Goal: Task Accomplishment & Management: Manage account settings

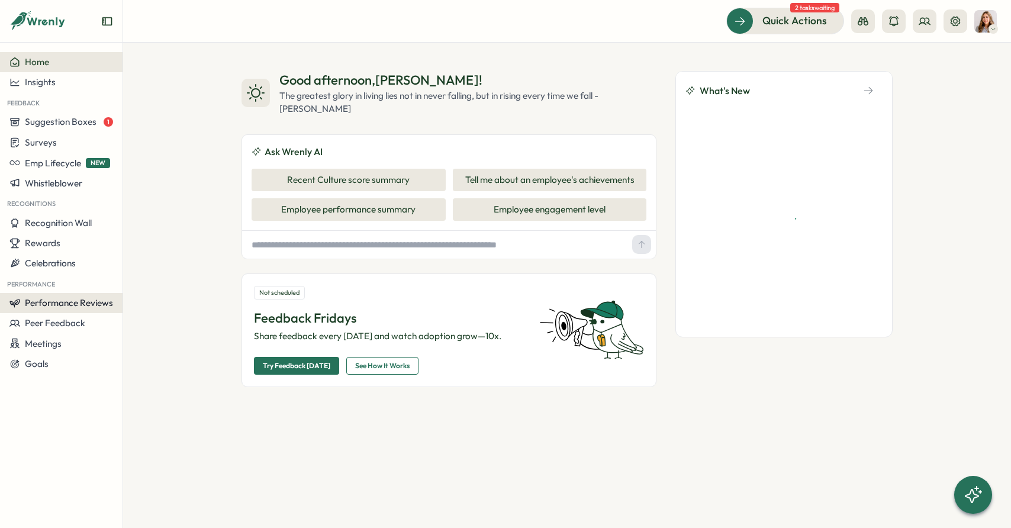
click at [84, 305] on span "Performance Reviews" at bounding box center [69, 302] width 88 height 11
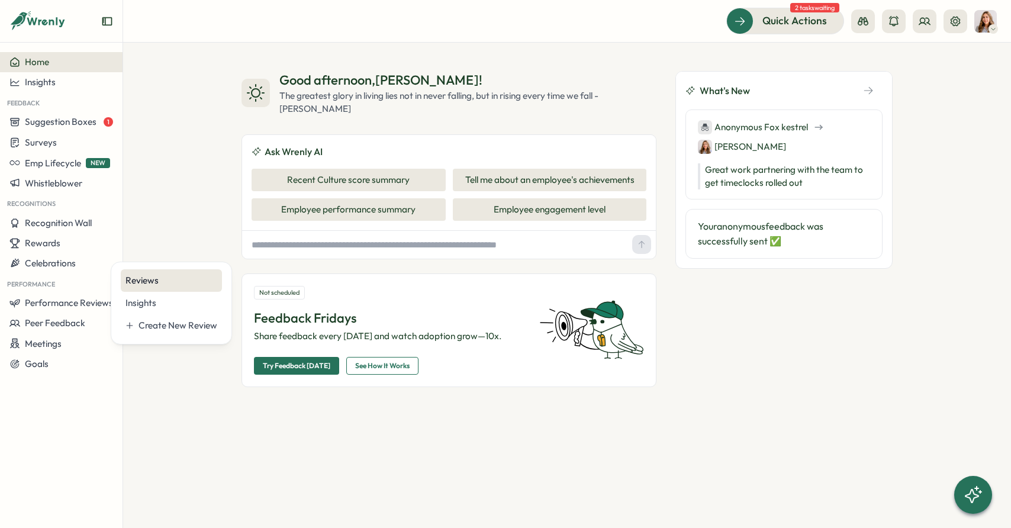
click at [143, 281] on div "Reviews" at bounding box center [172, 280] width 92 height 13
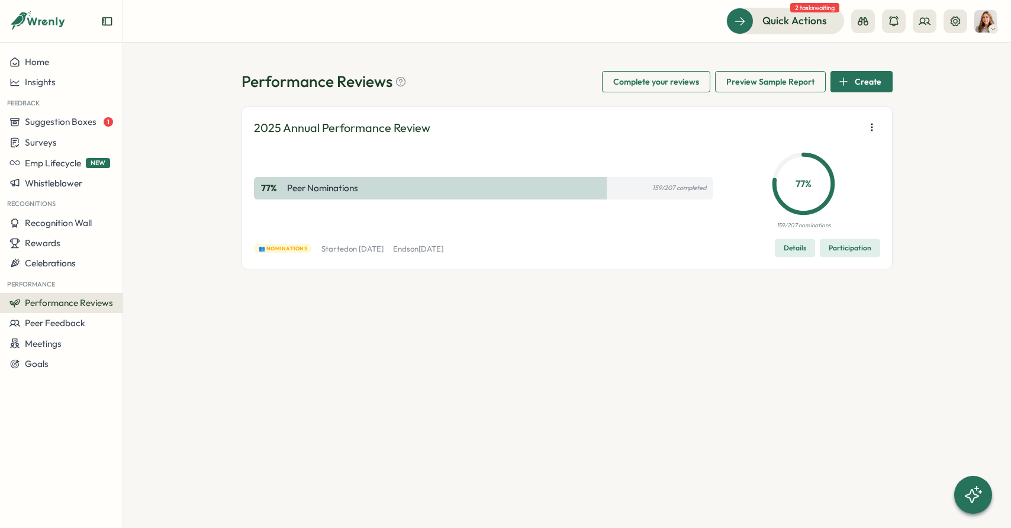
click at [835, 249] on span "Participation" at bounding box center [850, 248] width 43 height 17
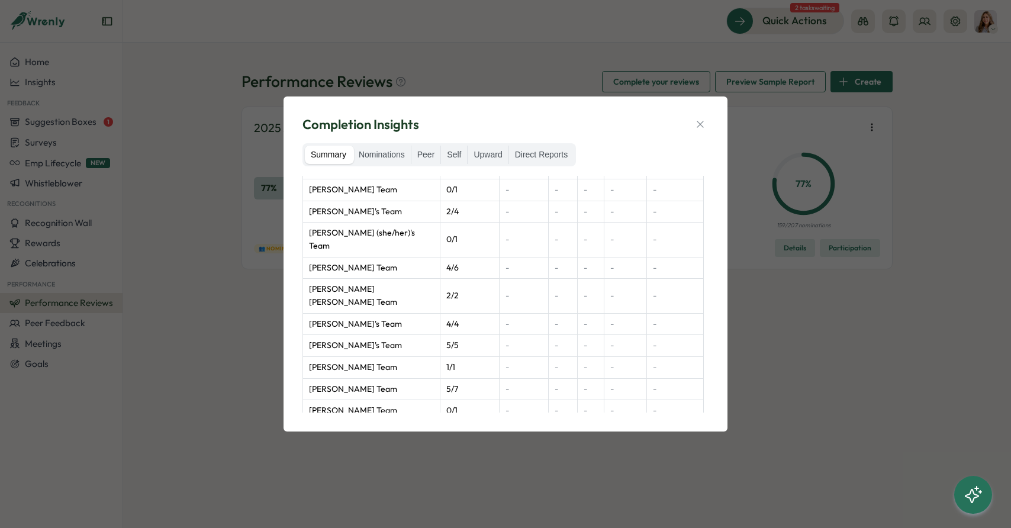
scroll to position [154, 0]
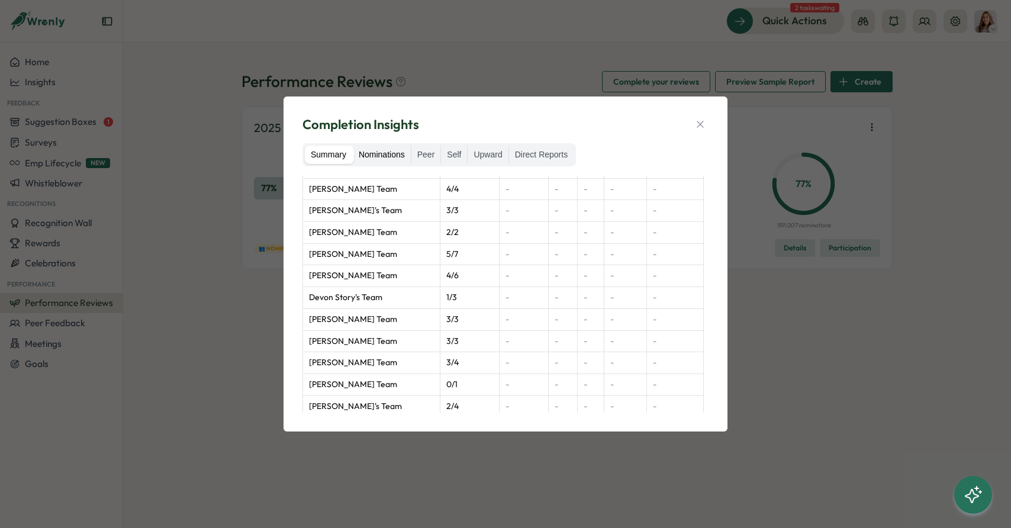
click at [376, 157] on label "Nominations" at bounding box center [382, 155] width 58 height 19
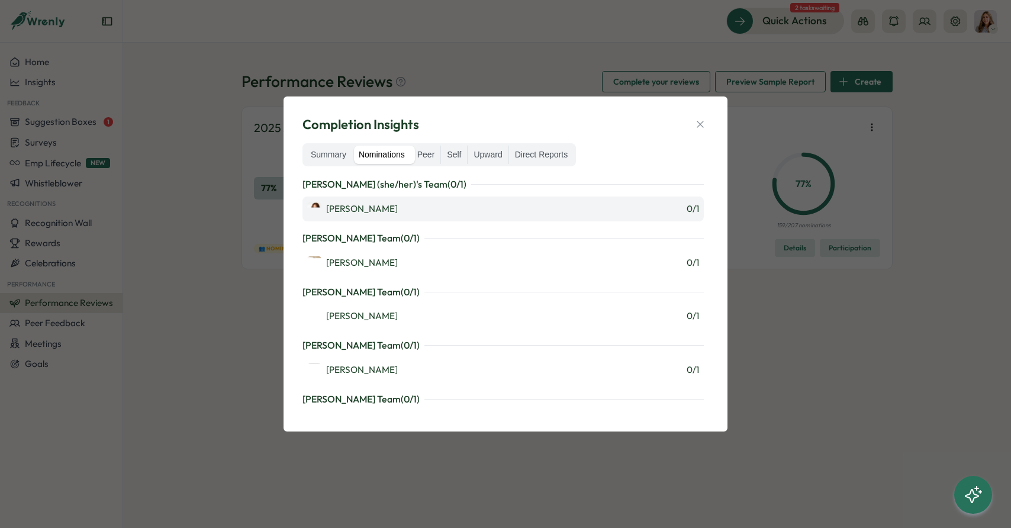
scroll to position [55, 0]
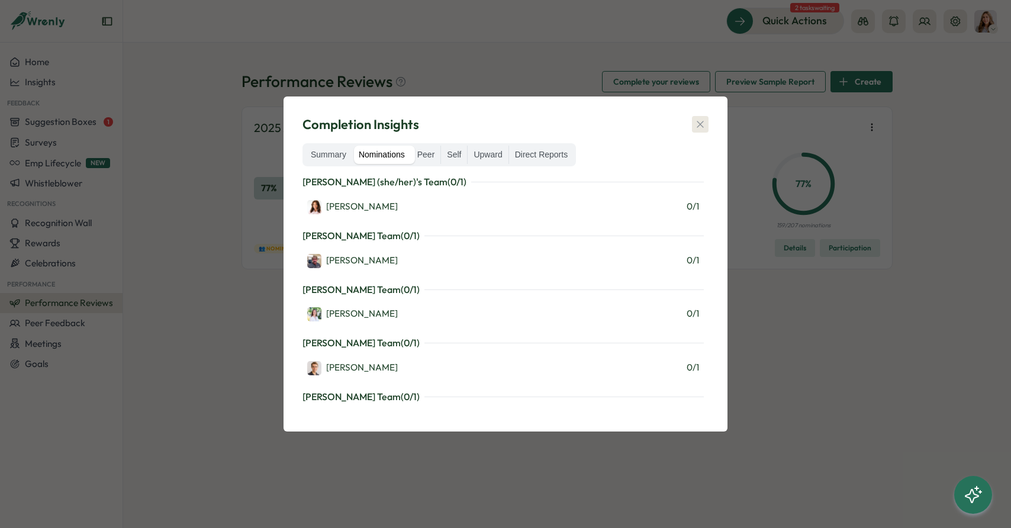
click at [696, 128] on icon "button" at bounding box center [700, 124] width 12 height 12
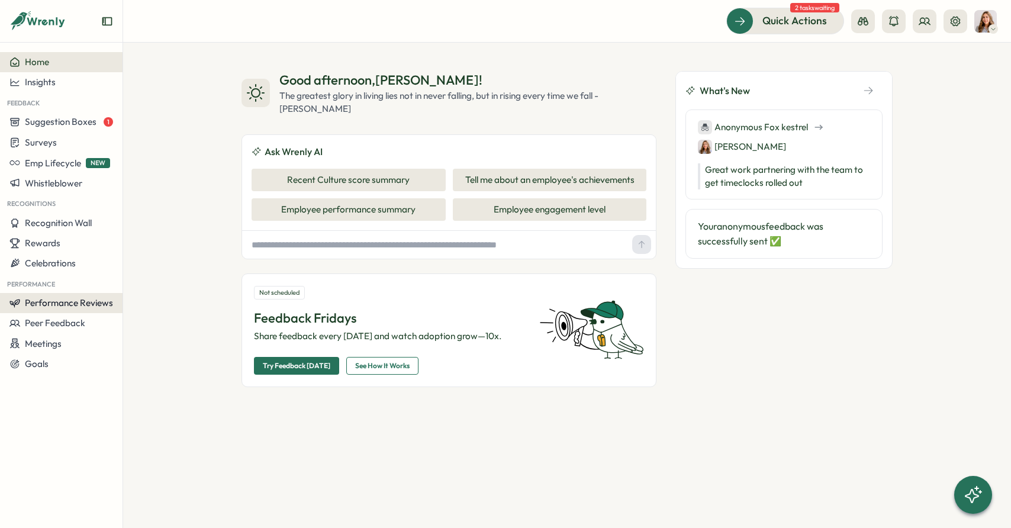
click at [104, 307] on span "Performance Reviews" at bounding box center [69, 302] width 88 height 11
click at [204, 284] on div "Reviews" at bounding box center [172, 280] width 92 height 13
click at [82, 298] on span "Performance Reviews" at bounding box center [69, 302] width 88 height 11
click at [147, 278] on div "Reviews" at bounding box center [172, 280] width 92 height 13
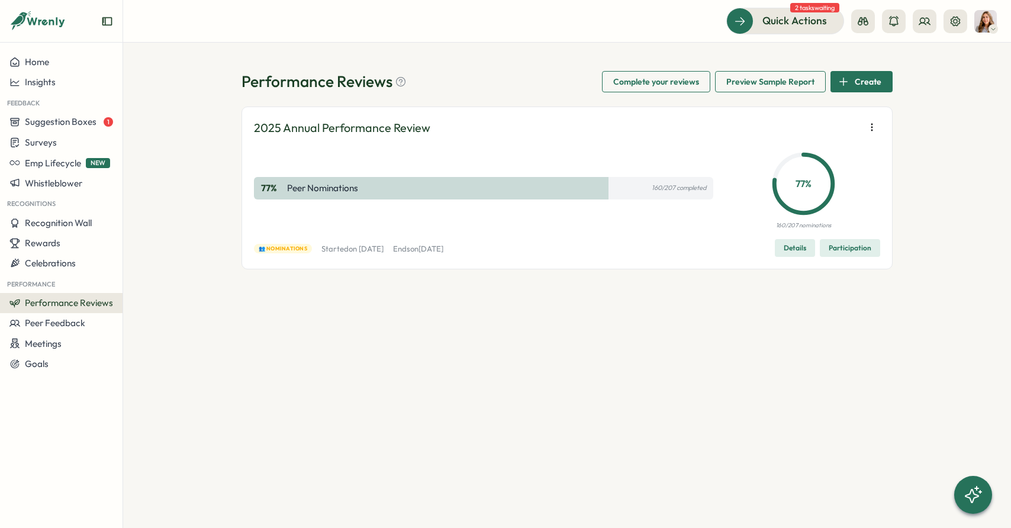
click at [580, 209] on div "77 % Peer Nominations 160/207 completed" at bounding box center [483, 188] width 459 height 83
click at [785, 252] on span "Details" at bounding box center [795, 248] width 22 height 17
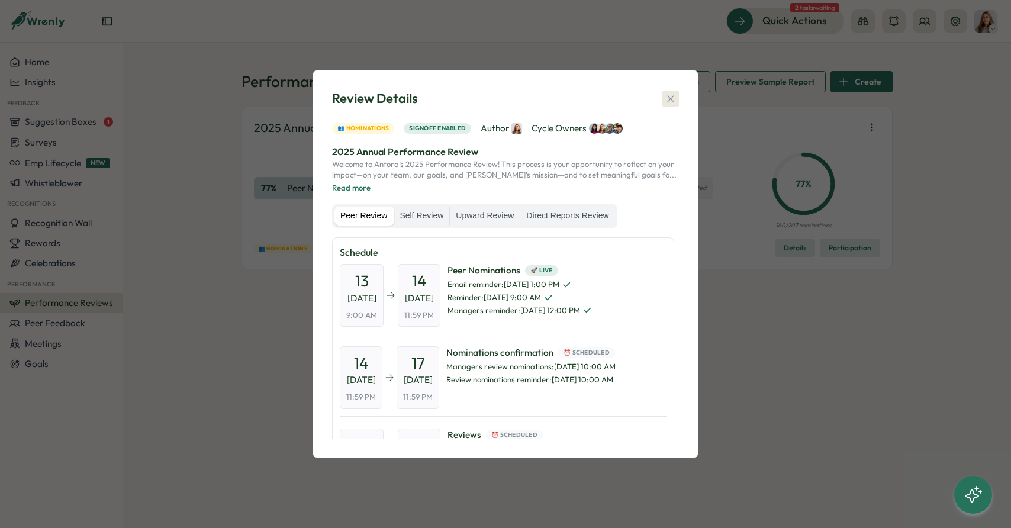
click at [666, 204] on div "Review Details 👥 Nominations Signoff enabled Author Cycle Owners 2025 Annual Pe…" at bounding box center [505, 264] width 356 height 358
click at [672, 96] on icon "button" at bounding box center [671, 99] width 12 height 12
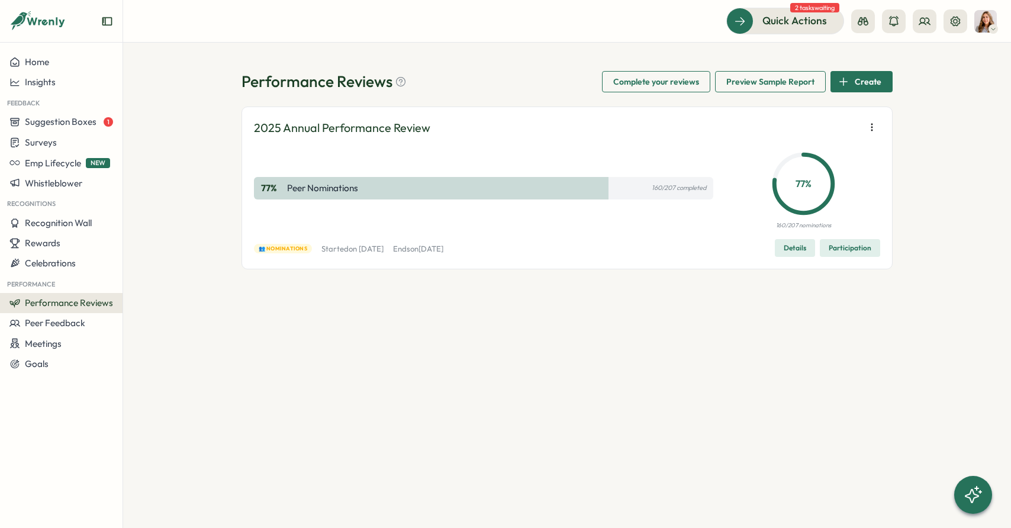
click at [846, 255] on span "Participation" at bounding box center [850, 248] width 43 height 17
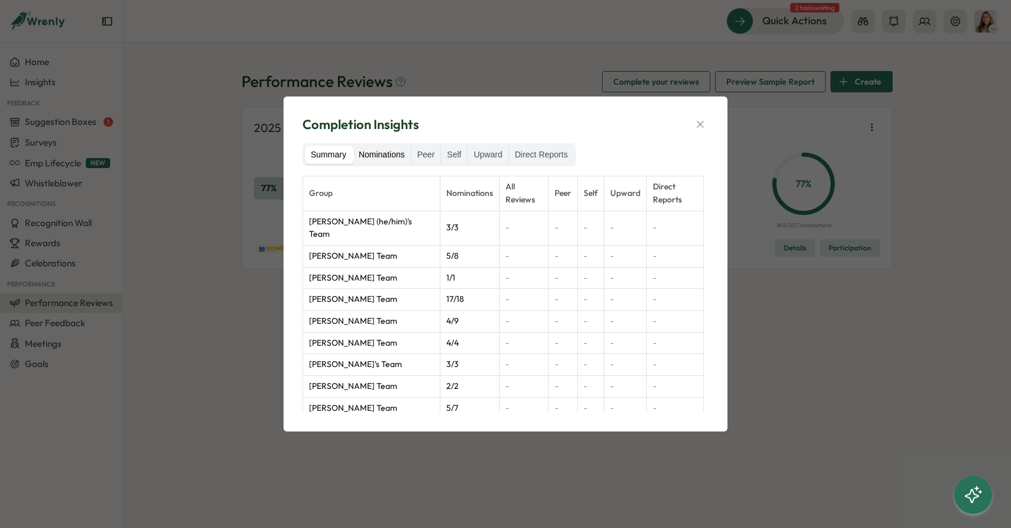
click at [384, 147] on label "Nominations" at bounding box center [382, 155] width 58 height 19
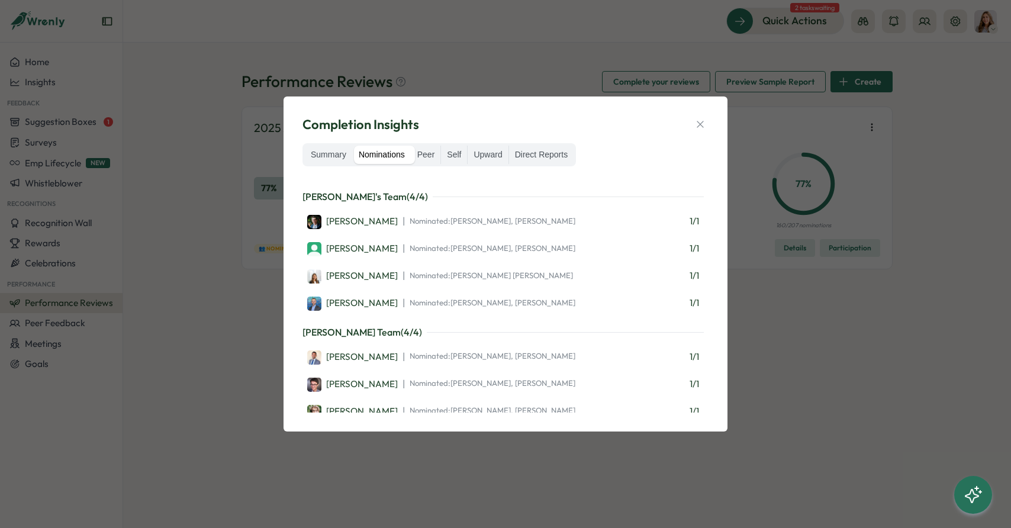
scroll to position [5335, 0]
click at [700, 130] on button "button" at bounding box center [700, 124] width 17 height 17
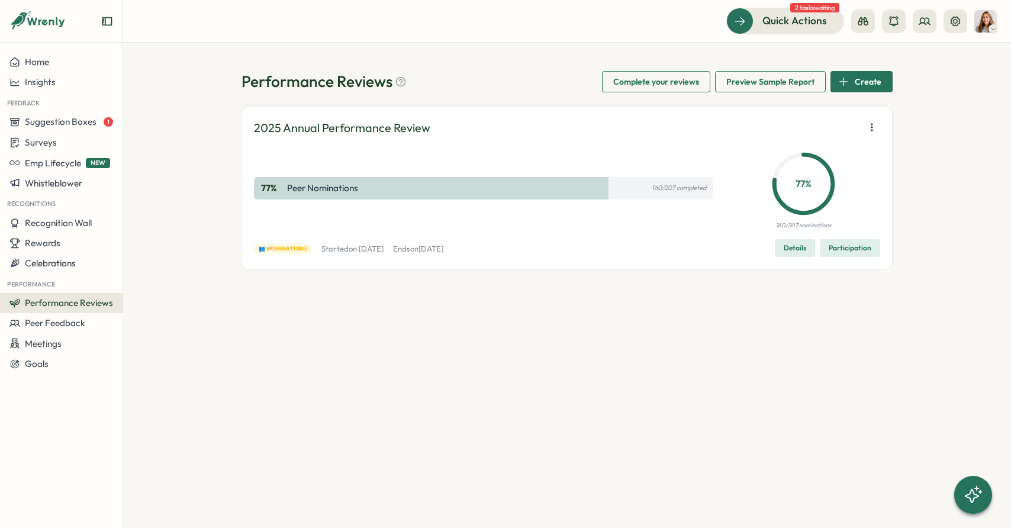
click at [871, 133] on icon "button" at bounding box center [872, 127] width 12 height 12
click at [826, 153] on button "Remove user" at bounding box center [799, 150] width 114 height 20
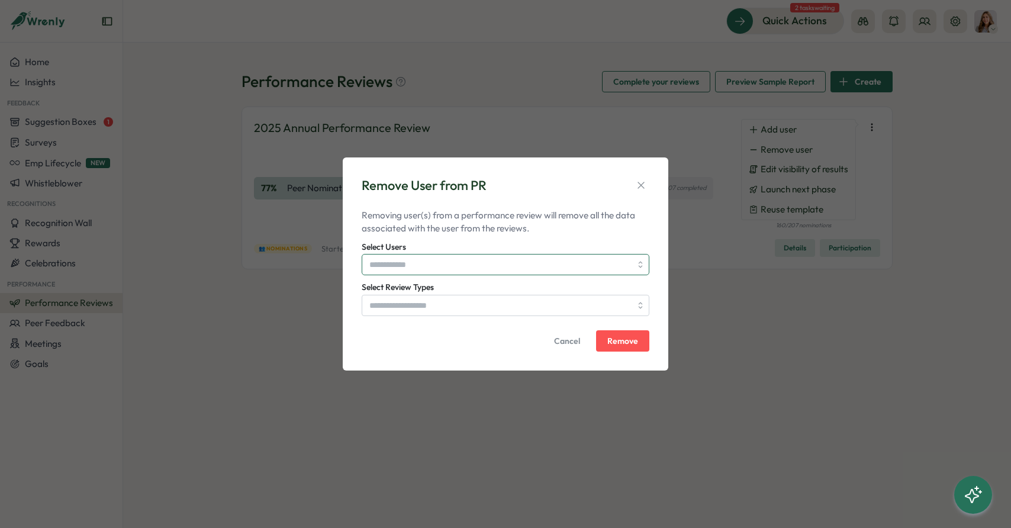
click at [510, 266] on input "Select Users" at bounding box center [500, 265] width 262 height 20
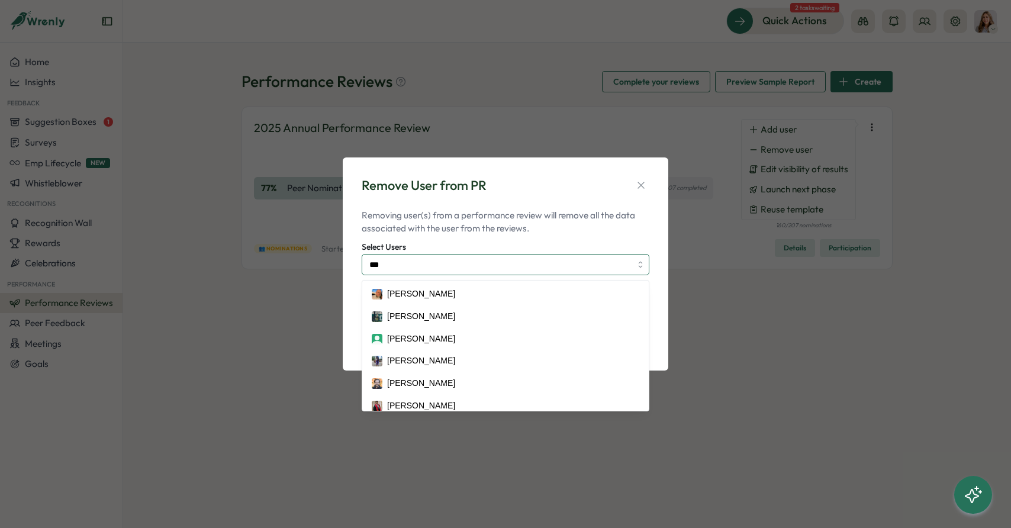
type input "****"
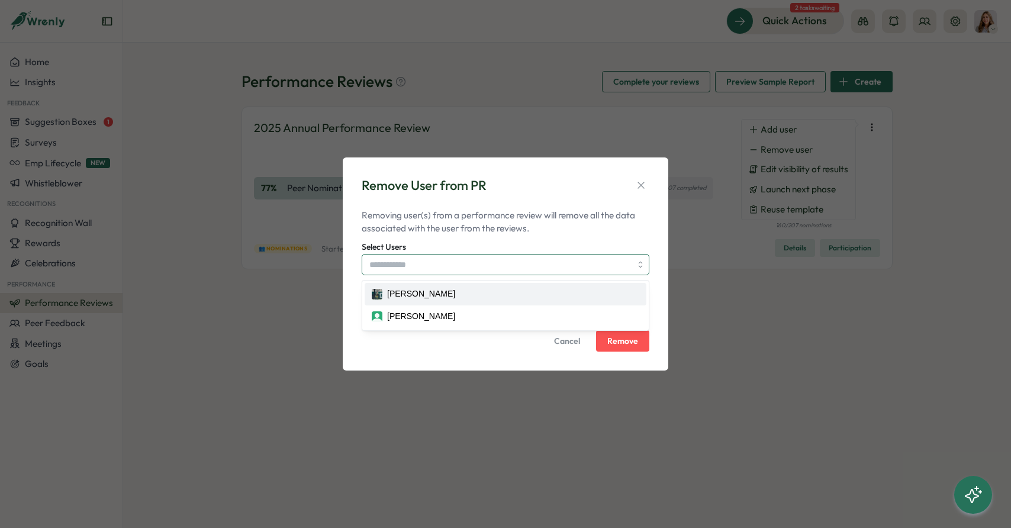
click at [478, 300] on div "William Clark Mitchell Williams" at bounding box center [505, 305] width 287 height 49
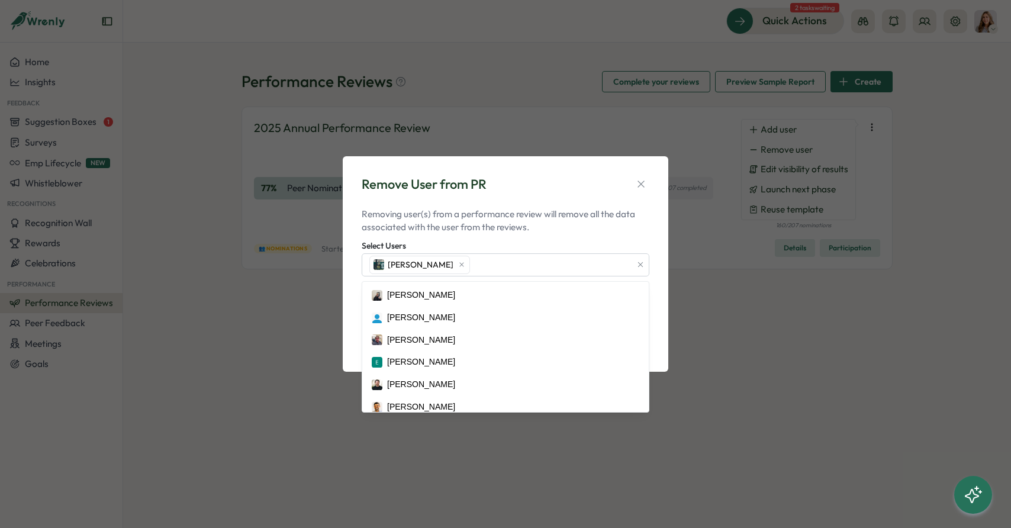
click at [523, 191] on div "Remove User from PR" at bounding box center [506, 184] width 288 height 18
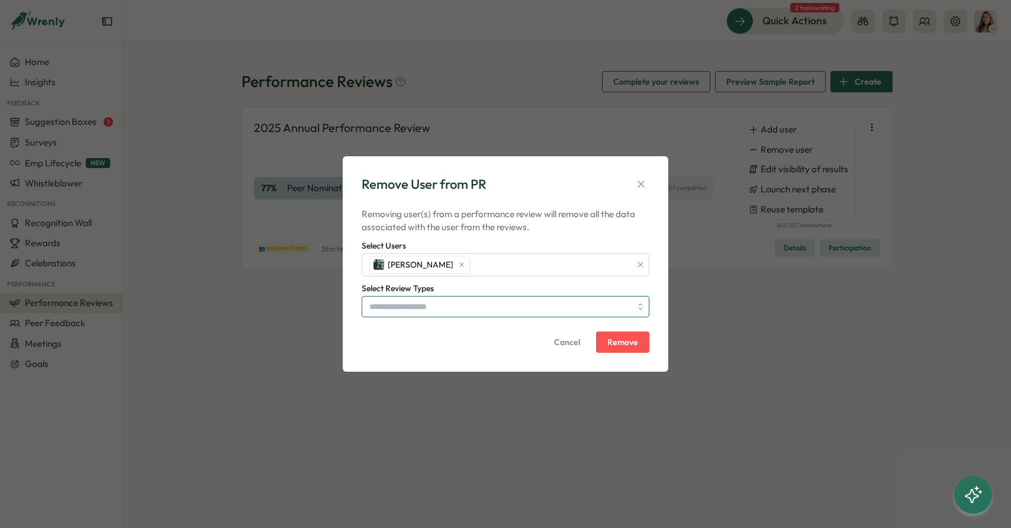
click at [417, 310] on input "Select Review Types" at bounding box center [500, 307] width 262 height 20
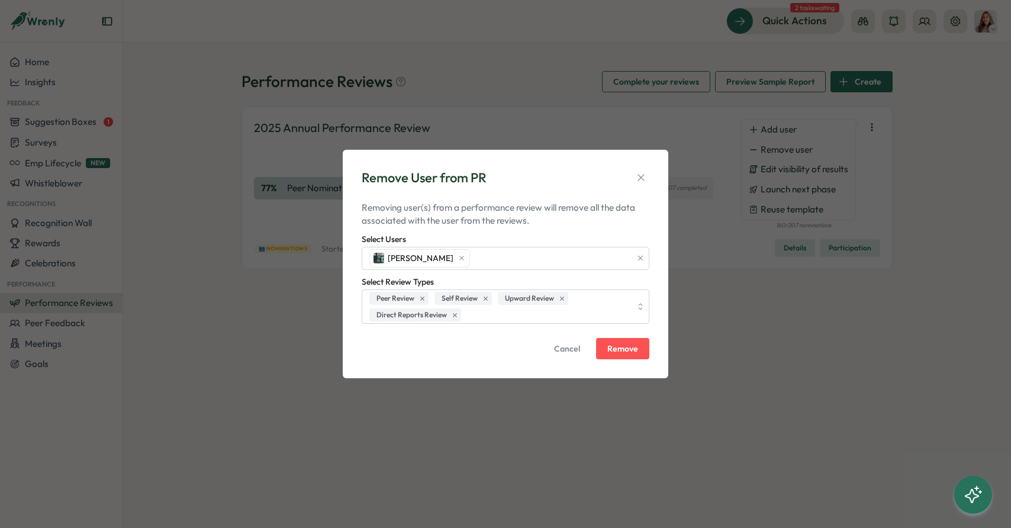
click at [615, 348] on span "Remove" at bounding box center [622, 349] width 31 height 8
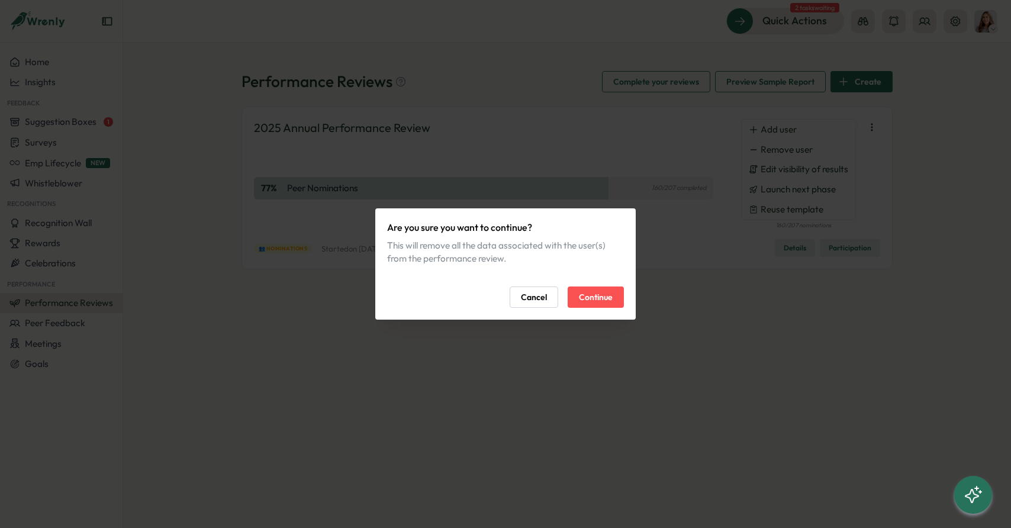
click at [604, 300] on span "Continue" at bounding box center [596, 297] width 34 height 20
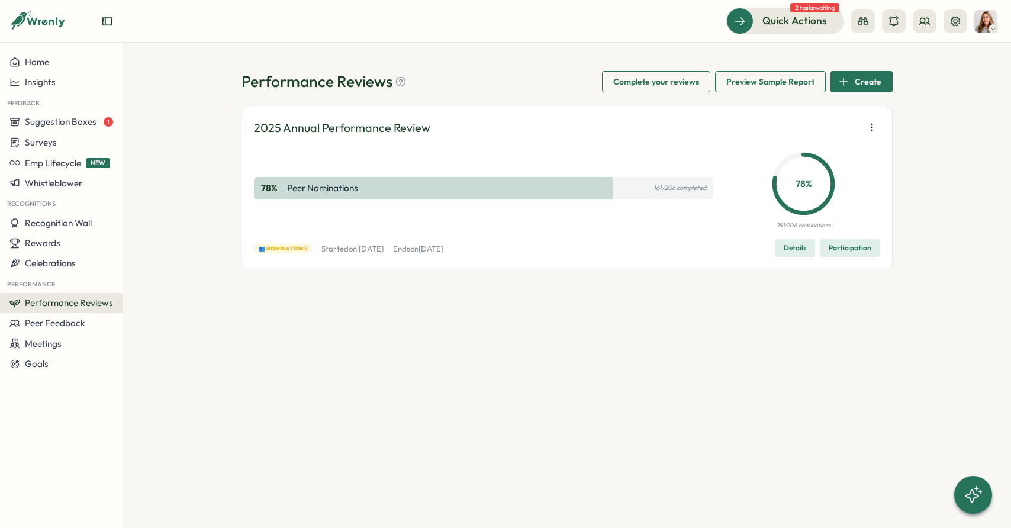
click at [867, 134] on button "button" at bounding box center [872, 127] width 17 height 17
click at [676, 285] on div "Performance Reviews Complete your reviews Preview Sample Report Create 2025 Ann…" at bounding box center [567, 285] width 888 height 485
click at [847, 249] on span "Participation" at bounding box center [850, 248] width 43 height 17
